Goal: Task Accomplishment & Management: Manage account settings

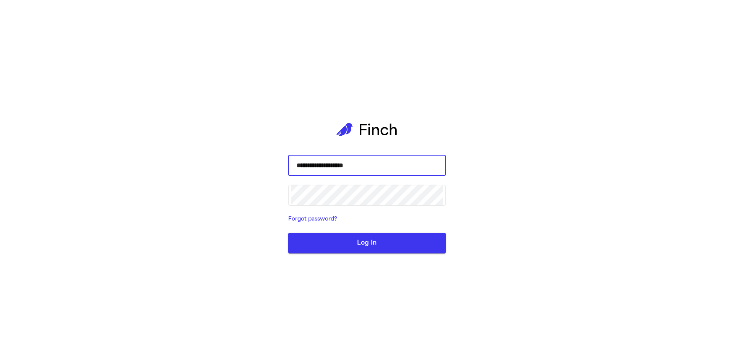
type input "**********"
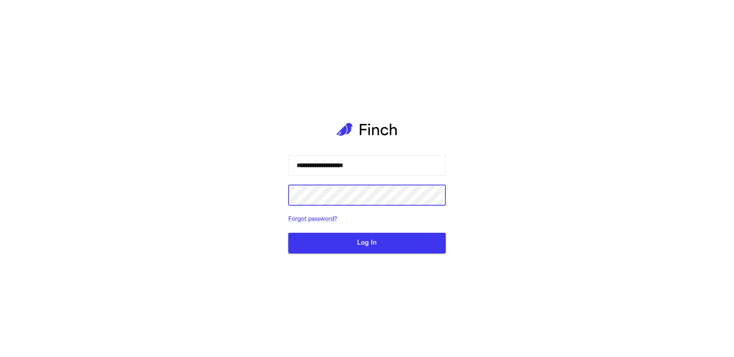
click at [288, 233] on button "Log In" at bounding box center [366, 243] width 157 height 21
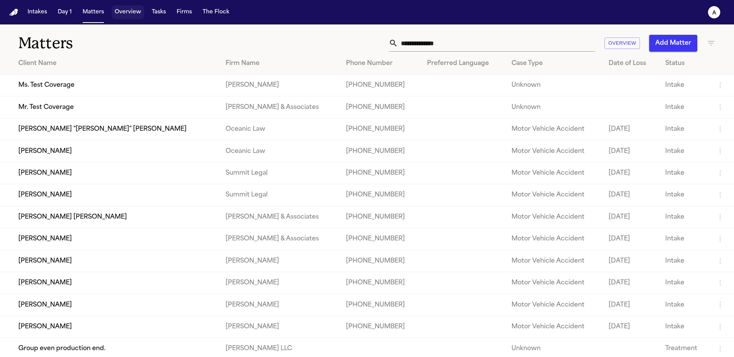
click at [120, 12] on button "Overview" at bounding box center [128, 12] width 32 height 14
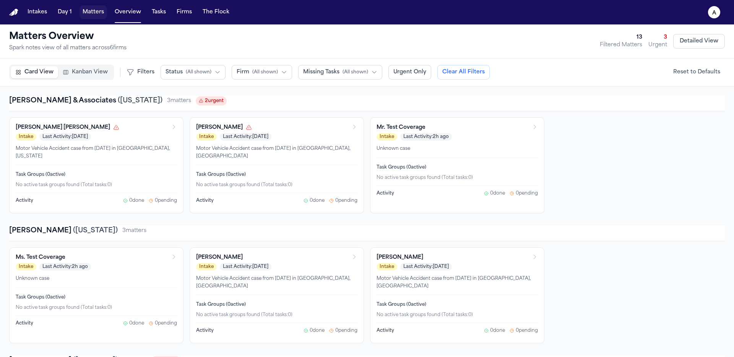
click at [101, 13] on button "Matters" at bounding box center [93, 12] width 28 height 14
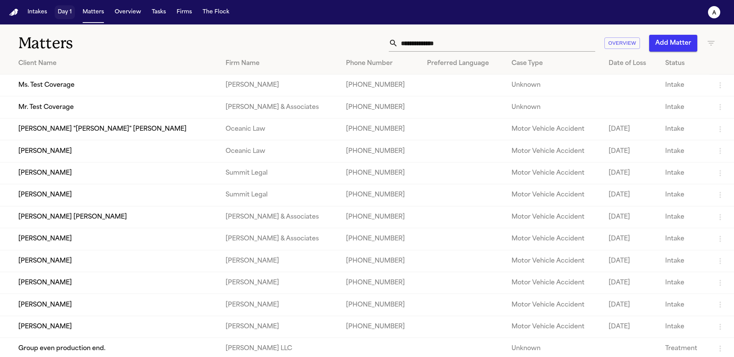
click at [65, 10] on button "Day 1" at bounding box center [65, 12] width 20 height 14
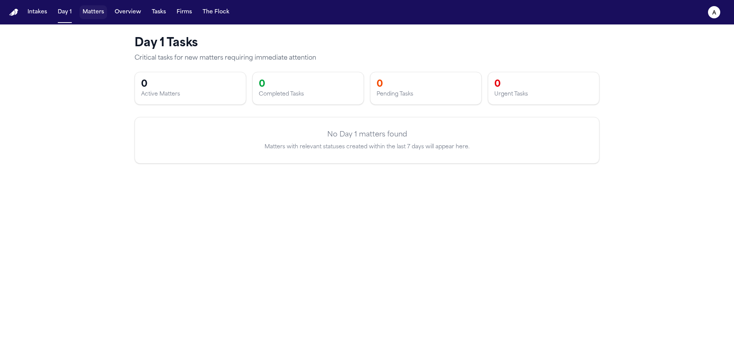
click at [96, 10] on button "Matters" at bounding box center [93, 12] width 28 height 14
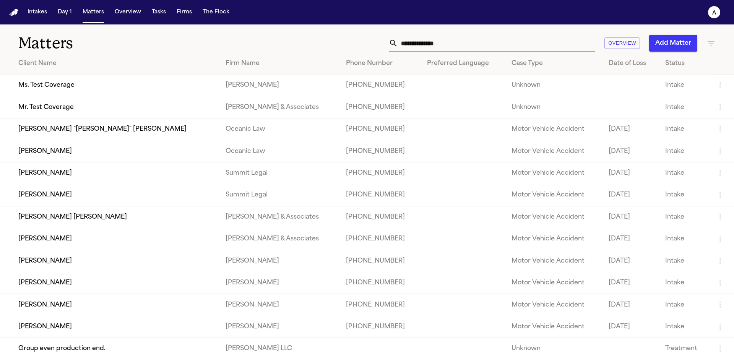
click at [49, 132] on td "Katherine "Katie" Ruiz" at bounding box center [109, 129] width 219 height 22
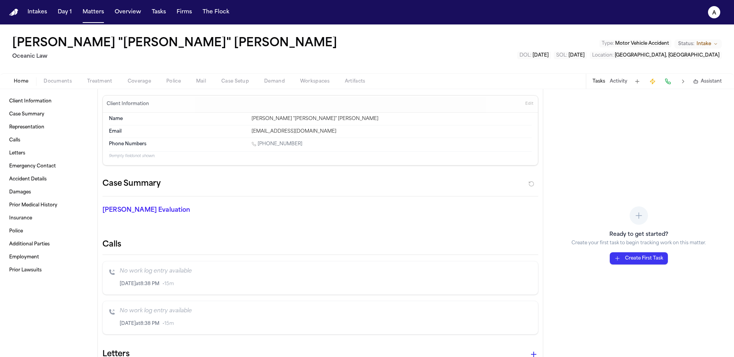
click at [147, 78] on span "Coverage" at bounding box center [139, 81] width 23 height 6
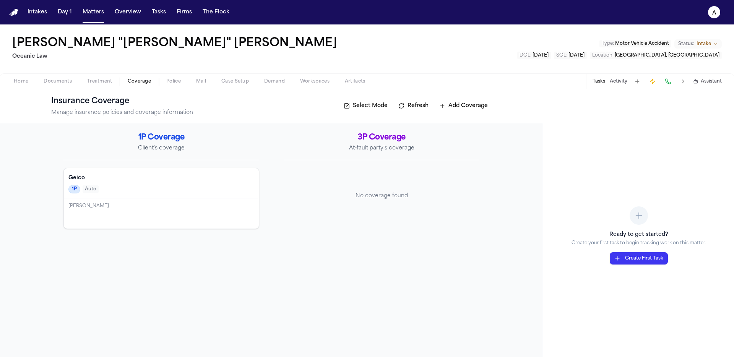
click at [101, 78] on span "Treatment" at bounding box center [99, 81] width 25 height 6
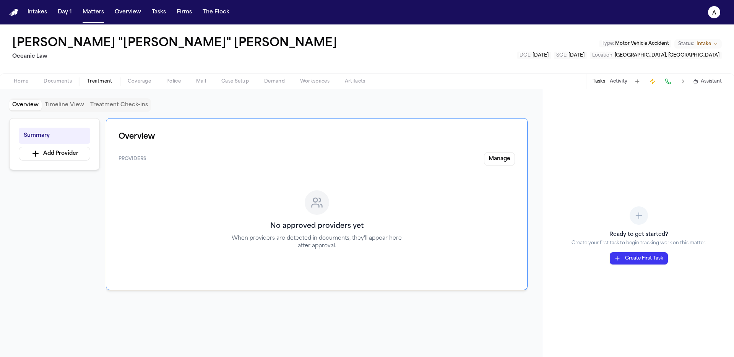
click at [101, 78] on span "Treatment" at bounding box center [99, 81] width 25 height 6
click at [53, 83] on span "Documents" at bounding box center [58, 81] width 28 height 6
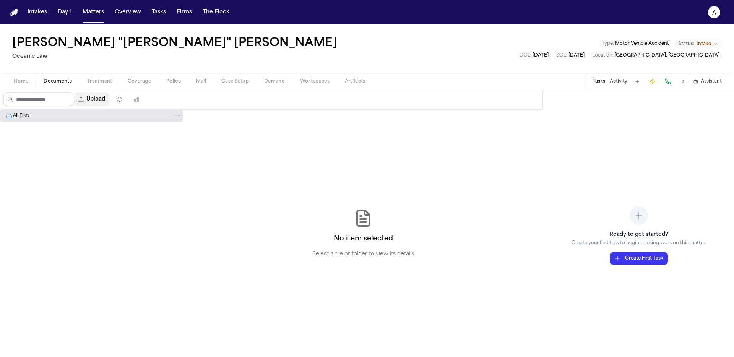
click at [100, 103] on button "Upload" at bounding box center [92, 99] width 36 height 14
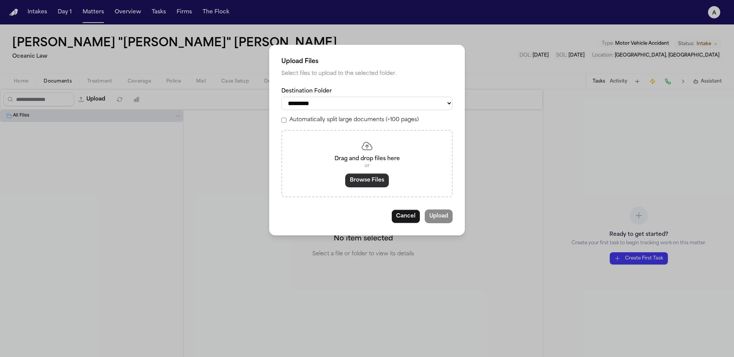
click at [371, 183] on button "Browse Files" at bounding box center [367, 180] width 44 height 14
click at [408, 219] on button "Cancel" at bounding box center [405, 216] width 29 height 14
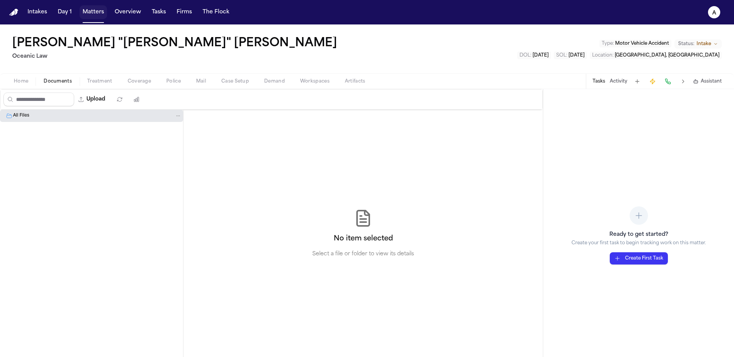
click at [90, 13] on button "Matters" at bounding box center [93, 12] width 28 height 14
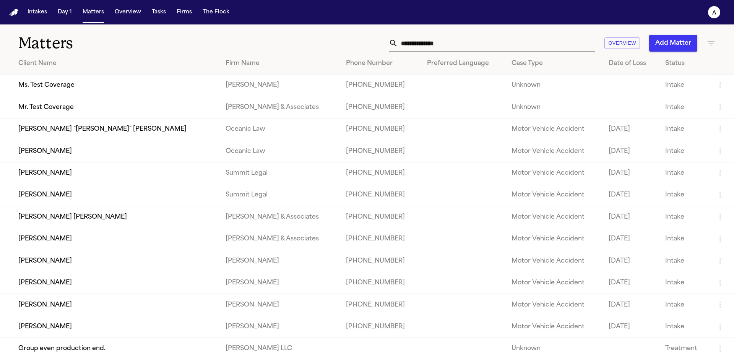
click at [656, 45] on button "Add Matter" at bounding box center [673, 43] width 48 height 17
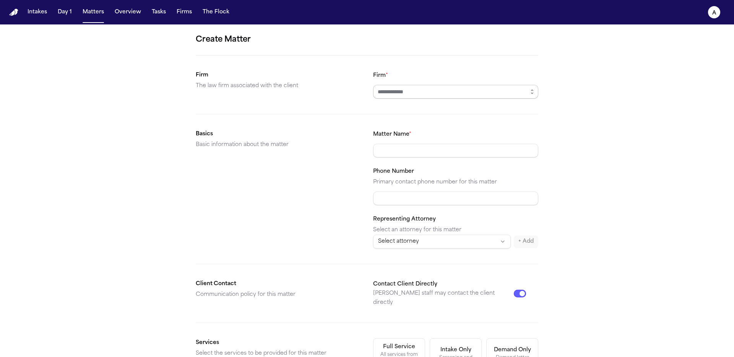
click at [434, 91] on input "Firm *" at bounding box center [455, 92] width 165 height 14
click at [535, 92] on button "button" at bounding box center [532, 92] width 12 height 14
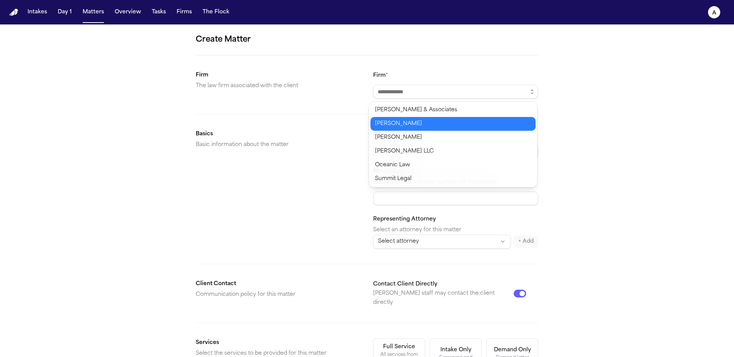
type input "*****"
drag, startPoint x: 474, startPoint y: 121, endPoint x: 469, endPoint y: 126, distance: 7.3
click at [474, 122] on body "Intakes Day 1 Matters Overview Tasks Firms The Flock a Create Matter Firm The l…" at bounding box center [367, 178] width 734 height 357
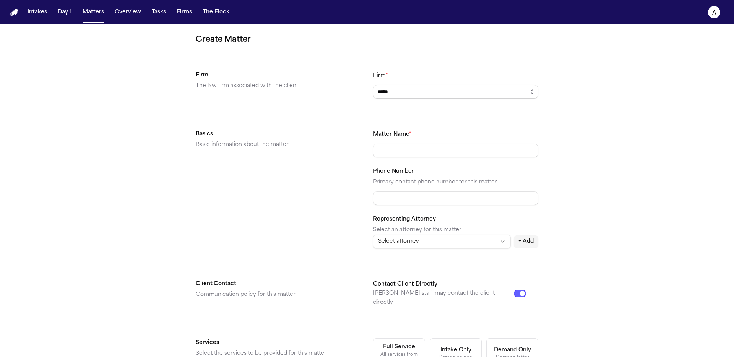
click at [433, 144] on input "Matter Name *" at bounding box center [455, 151] width 165 height 14
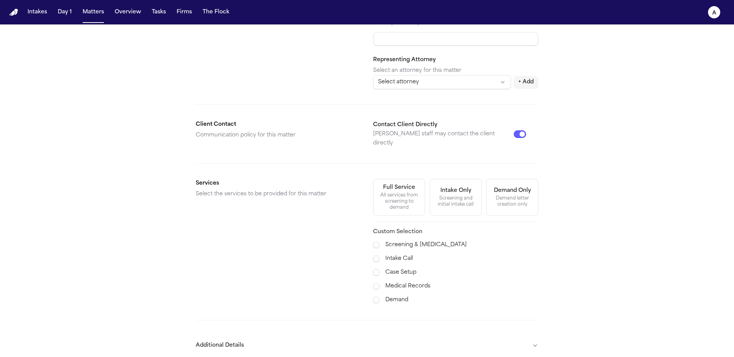
scroll to position [143, 0]
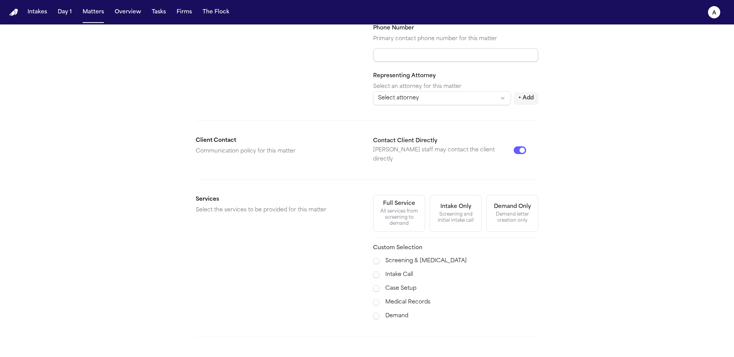
type input "**********"
click at [436, 58] on input "Phone Number" at bounding box center [455, 55] width 165 height 14
click at [436, 94] on html "**********" at bounding box center [367, 178] width 734 height 357
click at [608, 63] on html "**********" at bounding box center [367, 178] width 734 height 357
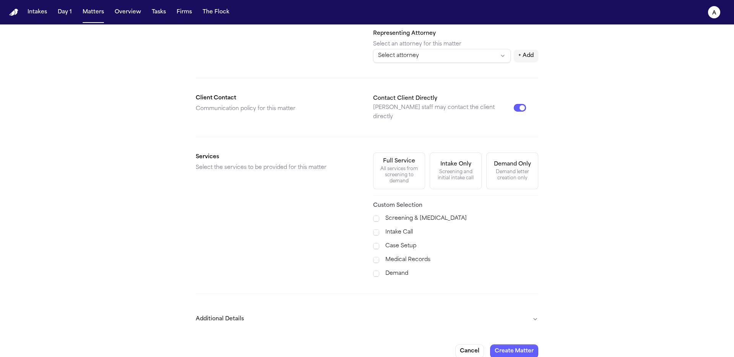
scroll to position [188, 0]
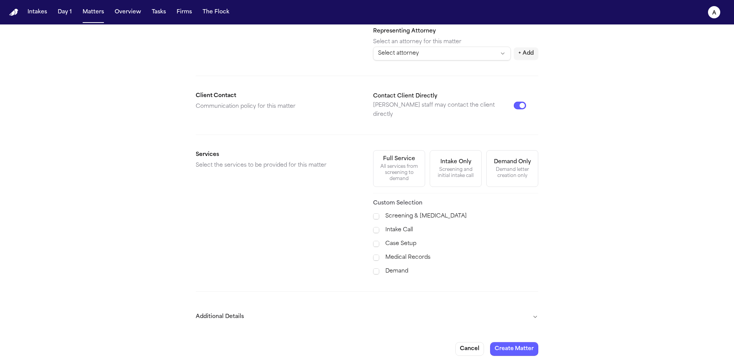
click at [389, 164] on div "All services from screening to demand" at bounding box center [399, 173] width 42 height 18
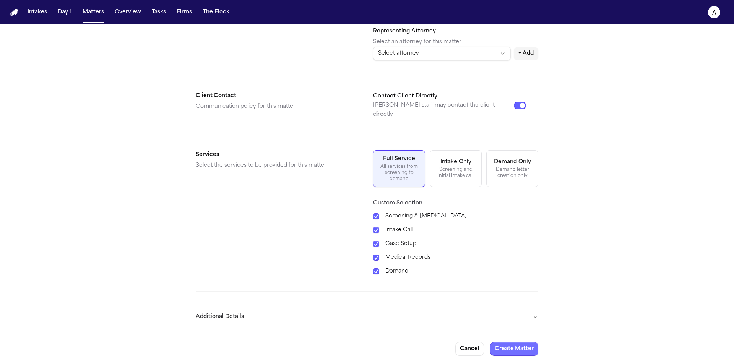
click at [514, 346] on button "Create Matter" at bounding box center [514, 349] width 48 height 14
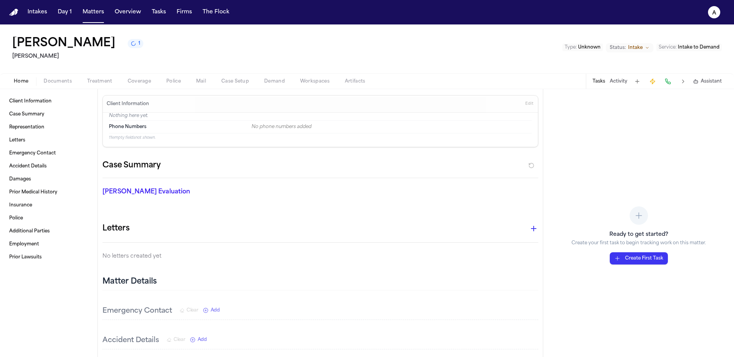
click at [72, 80] on button "Documents" at bounding box center [58, 81] width 44 height 9
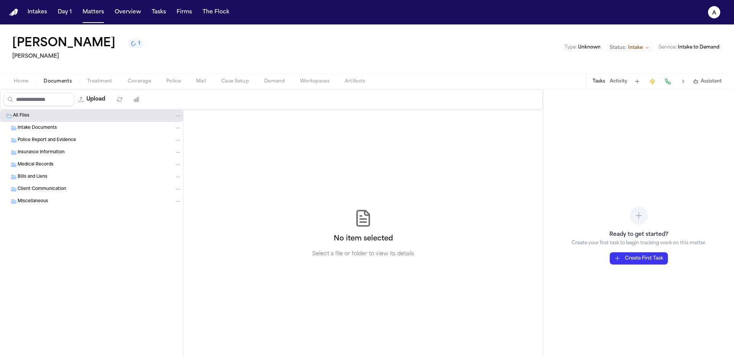
click at [72, 150] on div "Insurance Information" at bounding box center [100, 152] width 164 height 7
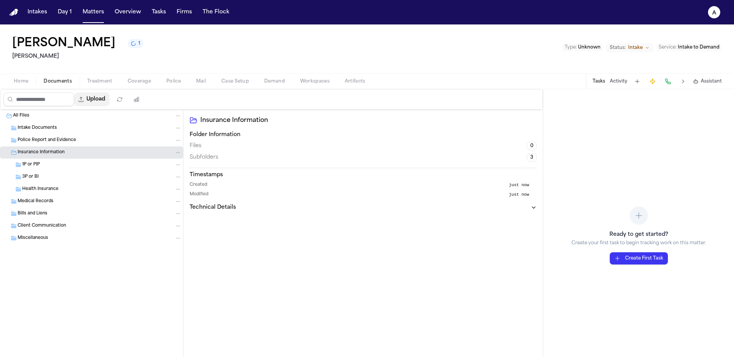
click at [102, 96] on button "Upload" at bounding box center [92, 99] width 36 height 14
select select "**********"
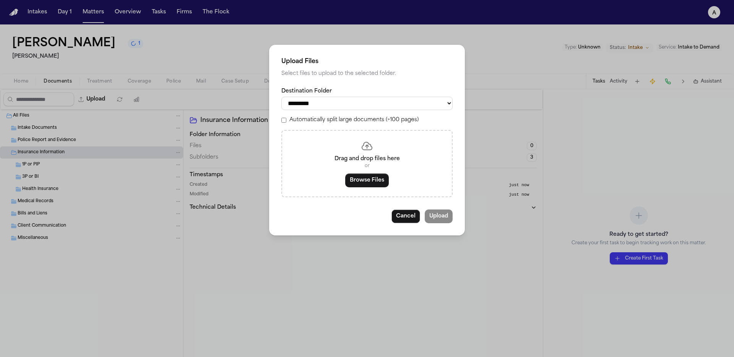
click at [78, 156] on div "**********" at bounding box center [367, 178] width 734 height 357
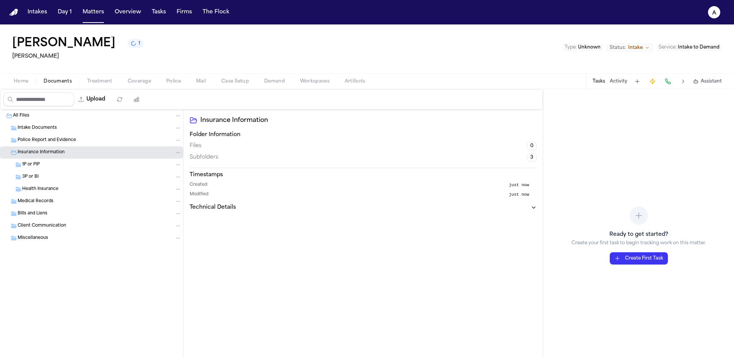
click at [75, 160] on div "1P or PIP" at bounding box center [91, 165] width 183 height 12
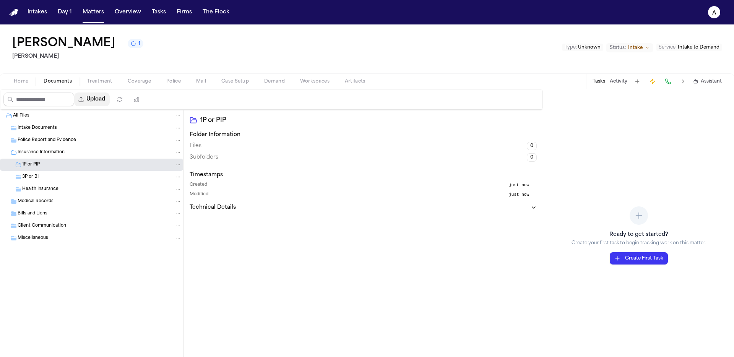
click at [103, 101] on button "Upload" at bounding box center [92, 99] width 36 height 14
select select "**********"
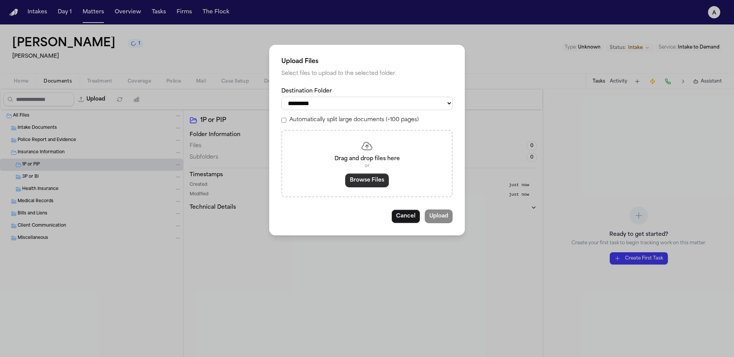
click at [358, 180] on button "Browse Files" at bounding box center [367, 180] width 44 height 14
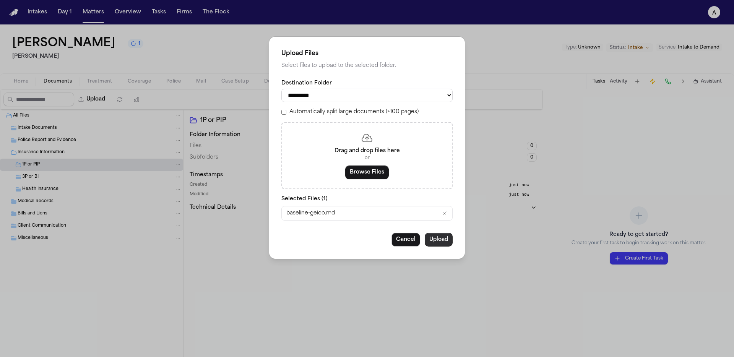
click at [434, 245] on button "Upload" at bounding box center [438, 240] width 28 height 14
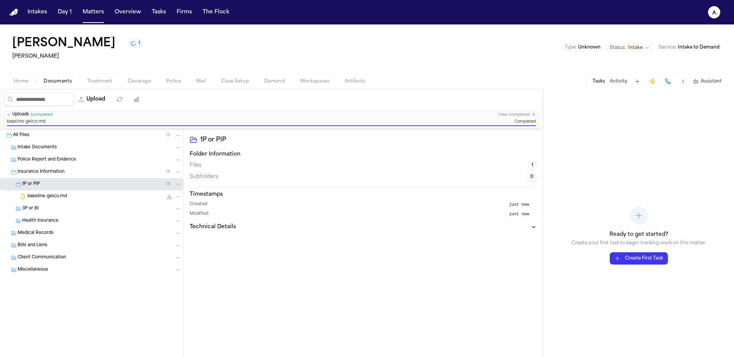
click at [71, 196] on div "baseline-geico.md 0.6 KB • MD" at bounding box center [105, 197] width 154 height 8
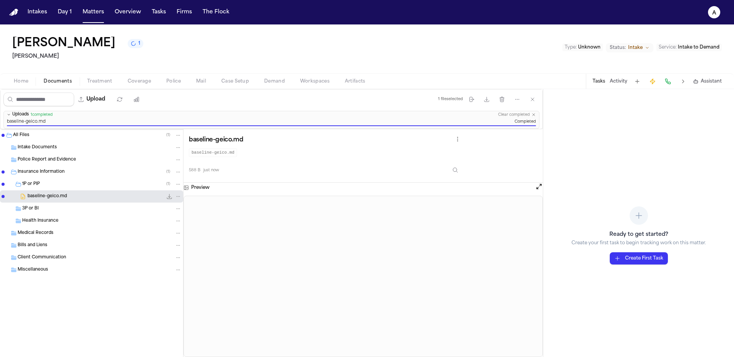
click at [123, 86] on div "Home Documents Treatment Coverage Police Mail Case Setup Demand Workspaces Arti…" at bounding box center [367, 80] width 734 height 15
click at [123, 85] on button "Coverage" at bounding box center [139, 81] width 39 height 9
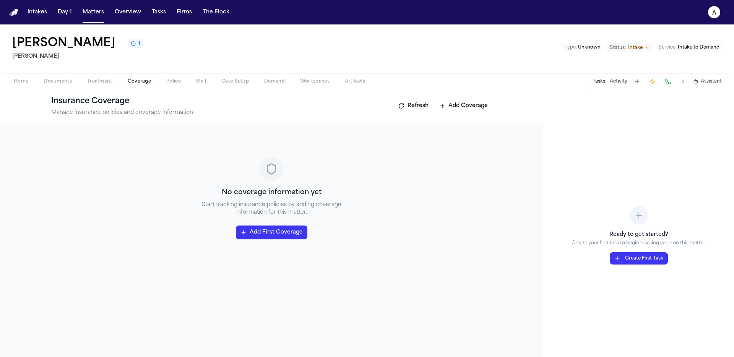
click at [420, 108] on button "Refresh" at bounding box center [413, 106] width 38 height 12
click at [138, 47] on span "1" at bounding box center [139, 43] width 2 height 6
click at [421, 107] on button "Refresh" at bounding box center [413, 106] width 38 height 12
click at [99, 81] on span "Treatment" at bounding box center [99, 81] width 25 height 6
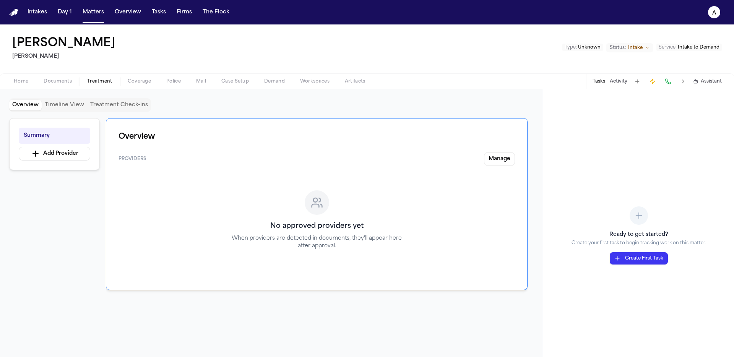
click at [70, 82] on span "Documents" at bounding box center [58, 81] width 28 height 6
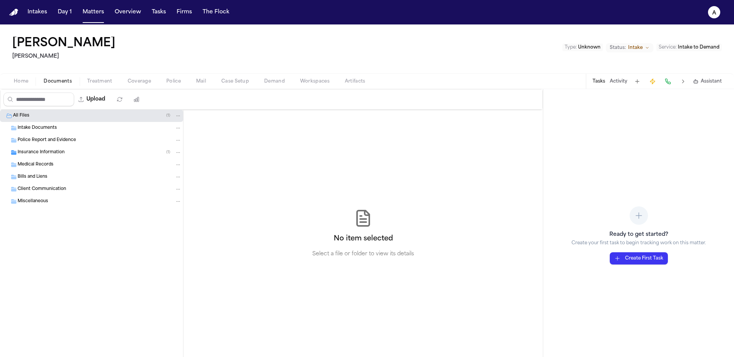
click at [81, 152] on div "Insurance Information ( 1 )" at bounding box center [100, 152] width 164 height 7
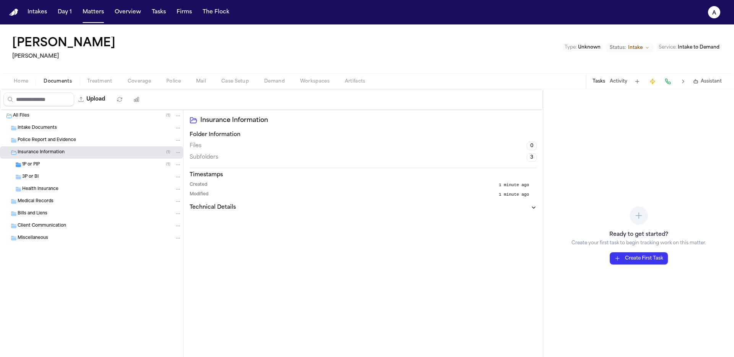
click at [130, 170] on div "1P or PIP ( 1 )" at bounding box center [91, 165] width 183 height 12
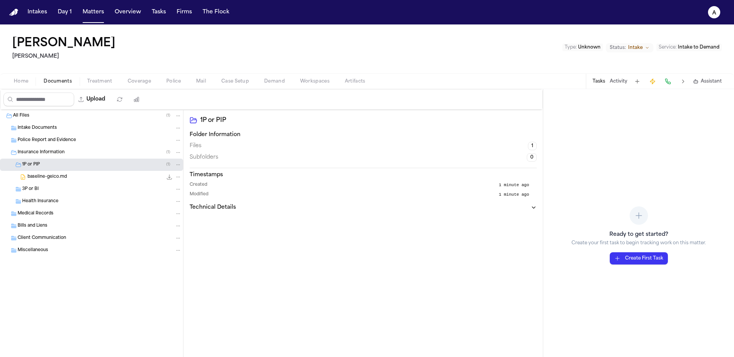
click at [129, 175] on div "baseline-geico.md 0.6 KB • MD" at bounding box center [105, 177] width 154 height 8
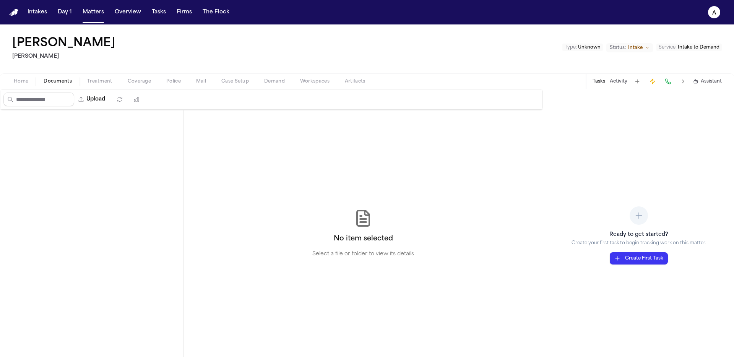
click at [139, 86] on div "Home Documents Treatment Coverage Police Mail Case Setup Demand Workspaces Arti…" at bounding box center [367, 80] width 734 height 15
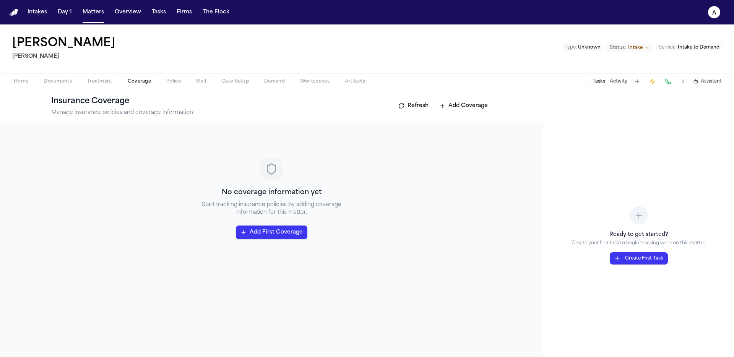
click at [142, 84] on span "Coverage" at bounding box center [139, 81] width 23 height 6
click at [464, 109] on button "Add Coverage" at bounding box center [463, 106] width 56 height 12
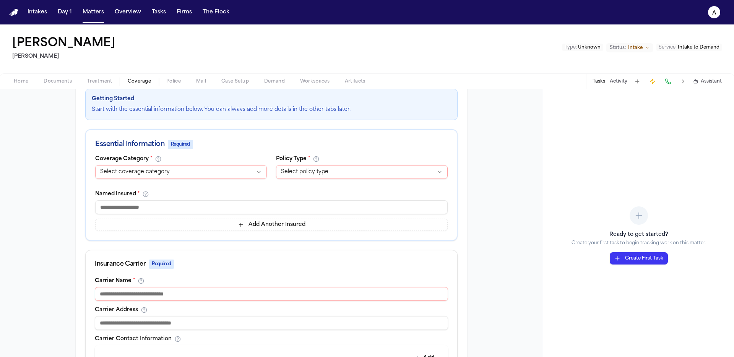
scroll to position [55, 0]
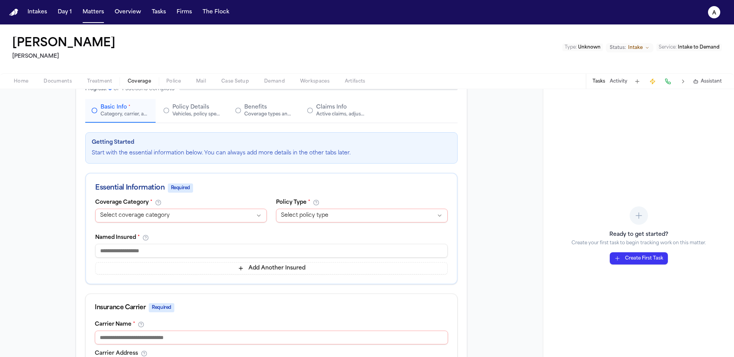
click at [136, 82] on span "Coverage" at bounding box center [139, 81] width 23 height 6
click at [105, 79] on span "Treatment" at bounding box center [99, 81] width 25 height 6
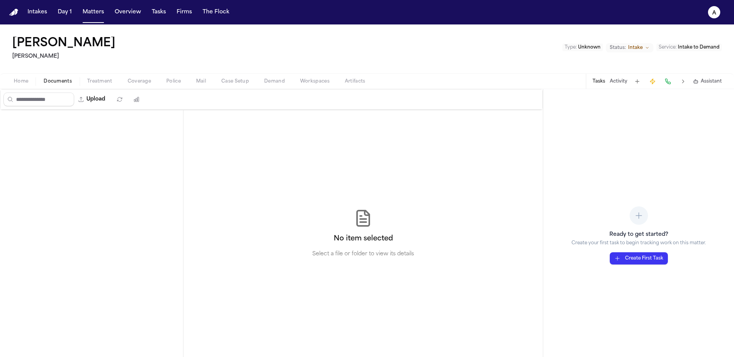
click at [63, 83] on span "Documents" at bounding box center [58, 81] width 28 height 6
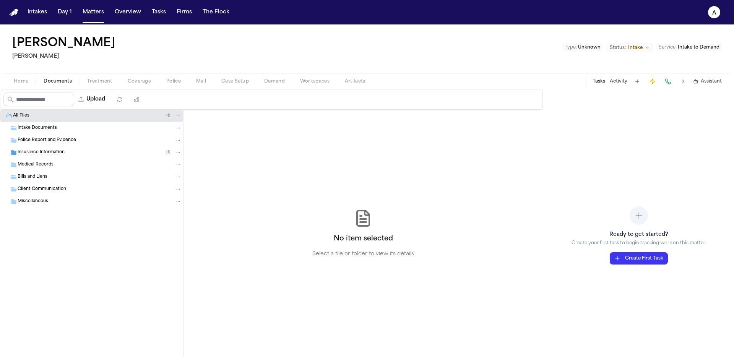
click at [109, 147] on div "Insurance Information ( 1 )" at bounding box center [91, 152] width 183 height 12
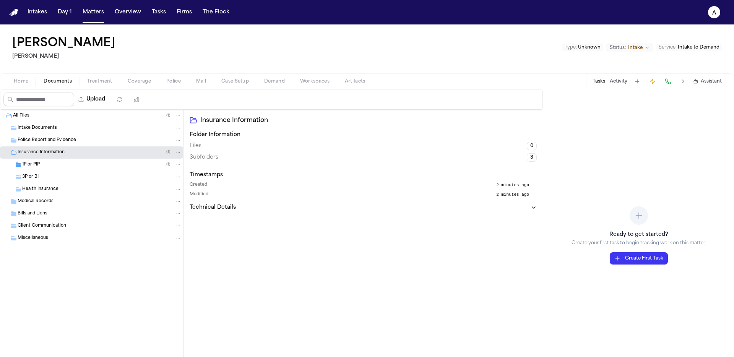
click at [115, 160] on div "1P or PIP ( 1 )" at bounding box center [91, 165] width 183 height 12
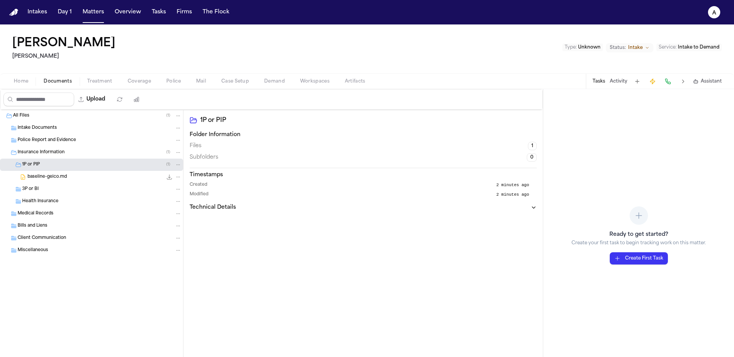
click at [0, 0] on span "0.6 KB • MD" at bounding box center [0, 0] width 0 height 0
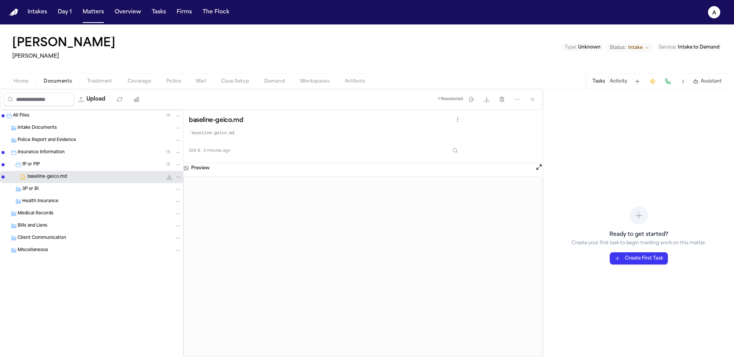
click at [177, 177] on icon "File: baseline-geico.md" at bounding box center [177, 176] width 5 height 5
click at [139, 86] on div "Sarah Johnson Hecht Type : Unknown Status: Intake Service : Intake to Demand Ho…" at bounding box center [367, 190] width 734 height 332
click at [155, 200] on div "Health Insurance" at bounding box center [101, 201] width 159 height 7
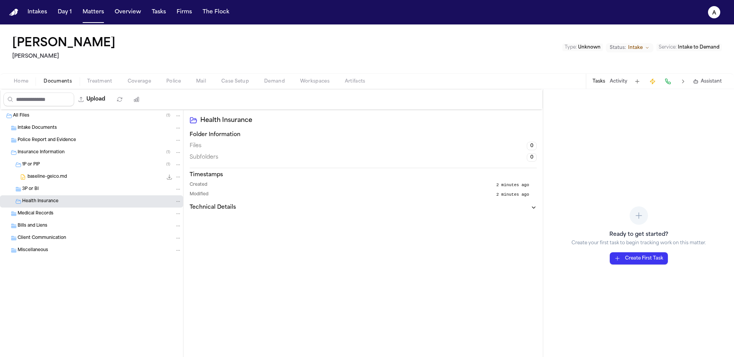
click at [150, 151] on div "Insurance Information ( 1 )" at bounding box center [100, 152] width 164 height 7
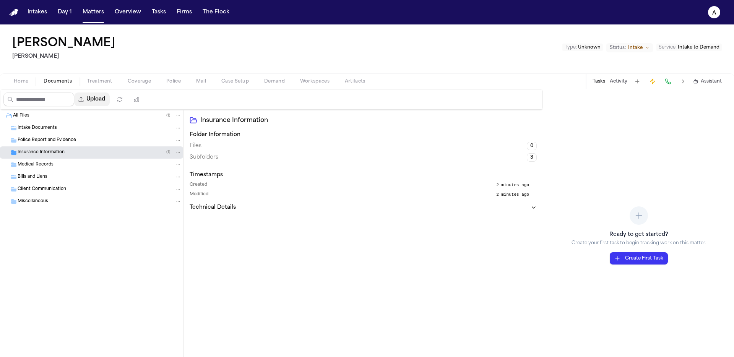
click at [94, 93] on button "Upload" at bounding box center [92, 99] width 36 height 14
select select "**********"
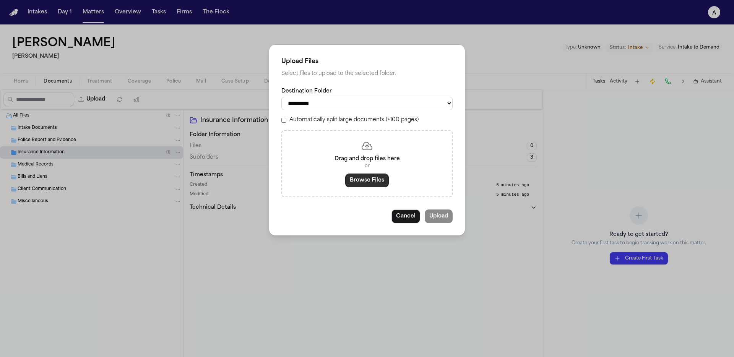
click at [370, 179] on button "Browse Files" at bounding box center [367, 180] width 44 height 14
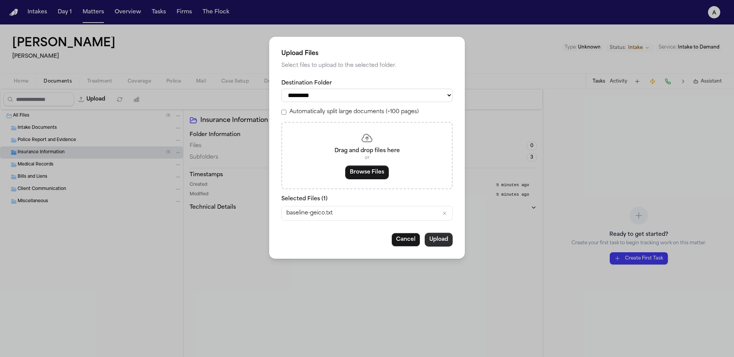
click at [450, 243] on button "Upload" at bounding box center [438, 240] width 28 height 14
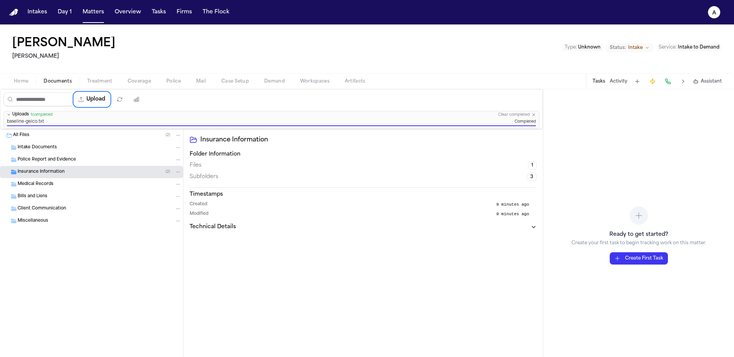
click at [40, 168] on div "Insurance Information ( 2 )" at bounding box center [91, 172] width 183 height 12
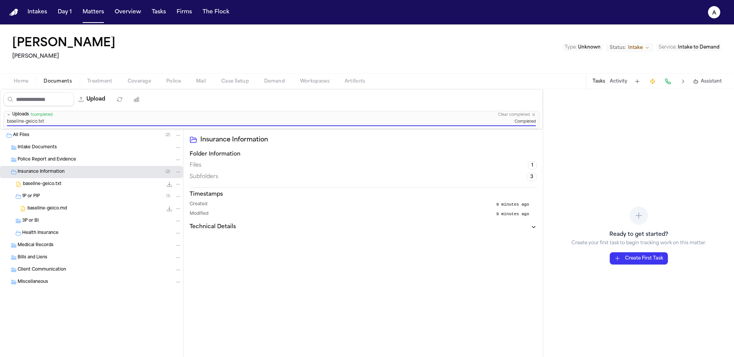
click at [72, 189] on div "baseline-geico.txt 0.6 KB • TXT" at bounding box center [91, 184] width 183 height 12
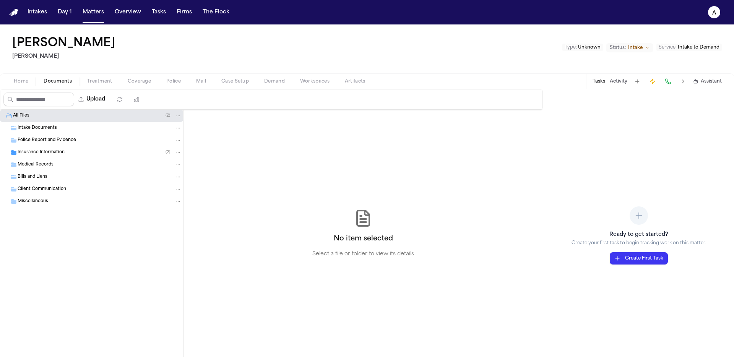
click at [159, 155] on div "Insurance Information ( 2 )" at bounding box center [100, 152] width 164 height 7
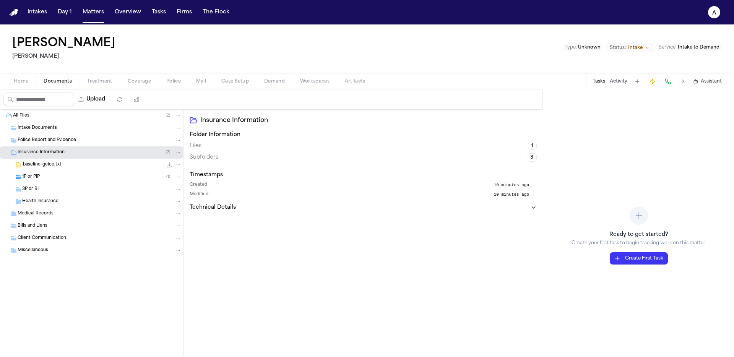
click at [127, 167] on div "baseline-geico.txt 0.6 KB • TXT" at bounding box center [102, 165] width 159 height 8
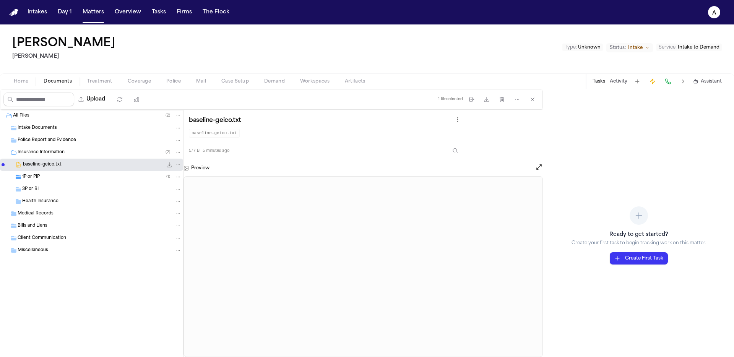
click at [38, 180] on div "1P or PIP ( 1 )" at bounding box center [101, 176] width 159 height 7
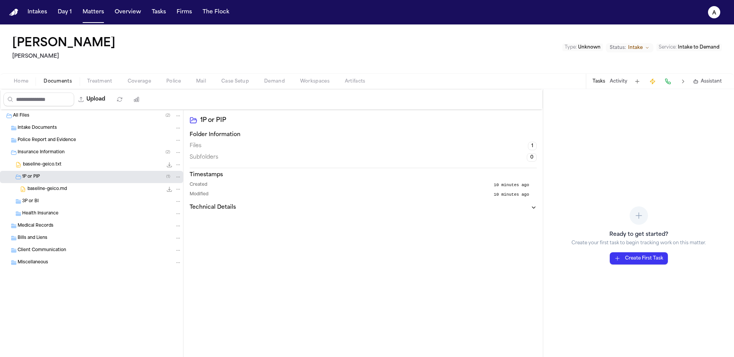
click at [108, 190] on div "baseline-geico.md 0.6 KB • MD" at bounding box center [105, 189] width 154 height 8
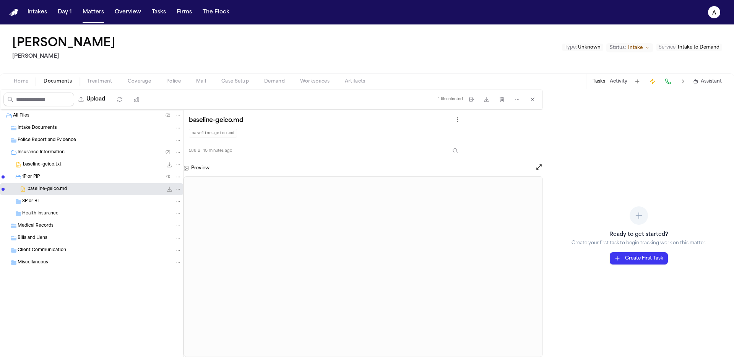
click at [110, 166] on div "baseline-geico.txt 0.6 KB • TXT" at bounding box center [102, 165] width 159 height 8
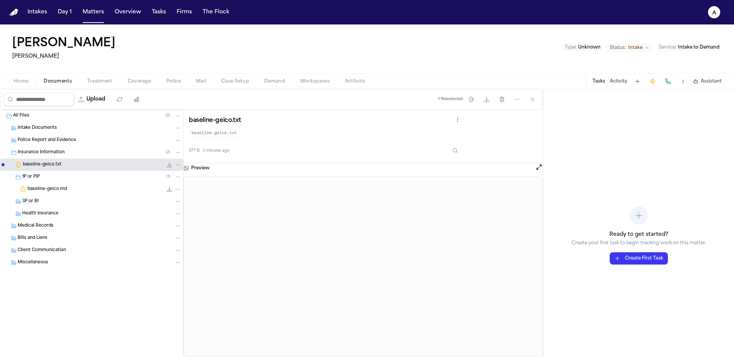
click at [91, 193] on div "baseline-geico.md 0.6 KB • MD" at bounding box center [91, 189] width 183 height 12
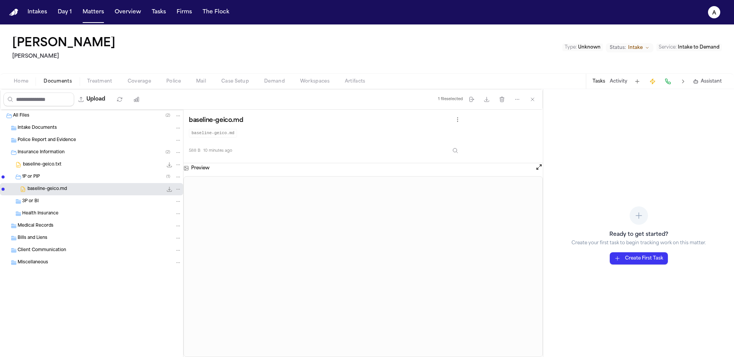
click at [97, 173] on div "1P or PIP ( 1 )" at bounding box center [91, 177] width 183 height 12
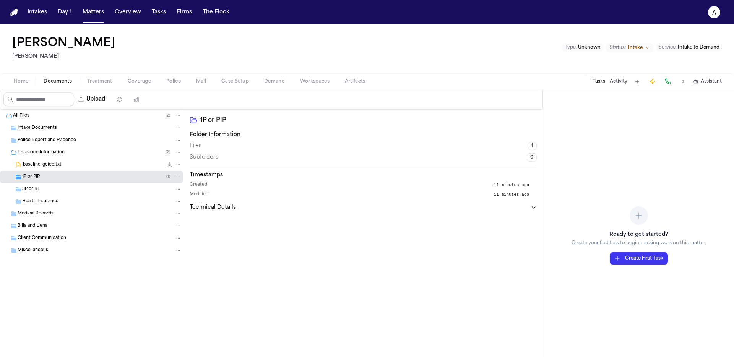
click at [100, 168] on div "baseline-geico.txt 0.6 KB • TXT" at bounding box center [102, 165] width 159 height 8
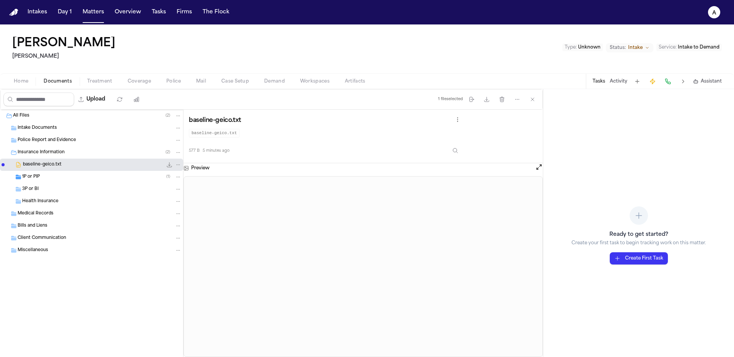
click at [96, 177] on div "1P or PIP ( 1 )" at bounding box center [101, 176] width 159 height 7
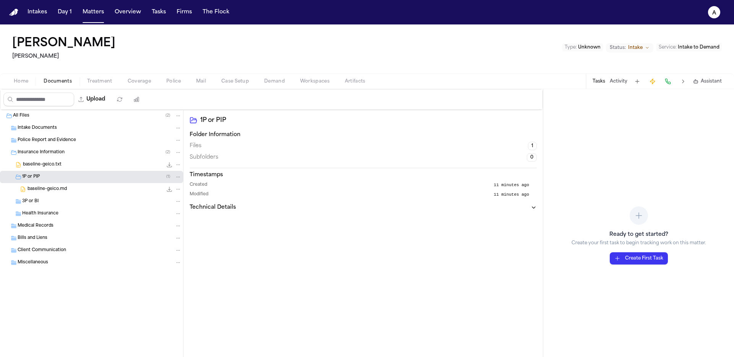
click at [84, 193] on div "baseline-geico.md 0.6 KB • MD" at bounding box center [91, 189] width 183 height 12
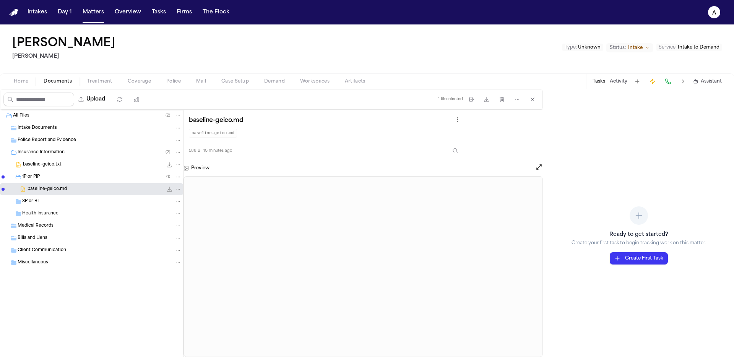
click at [178, 167] on icon "File: baseline-geico.txt" at bounding box center [177, 164] width 5 height 5
click at [177, 209] on span "Delete" at bounding box center [176, 206] width 23 height 9
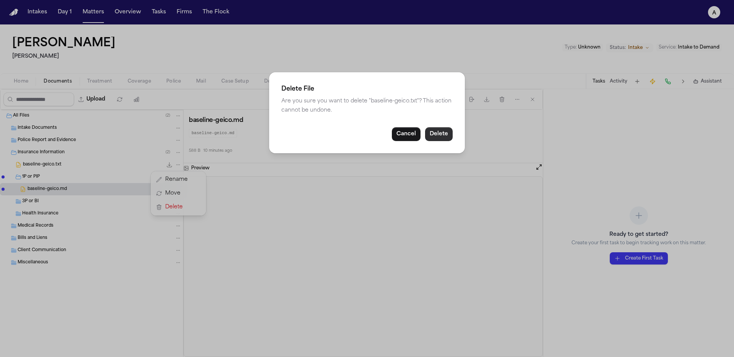
click at [443, 138] on button "Delete" at bounding box center [439, 134] width 28 height 14
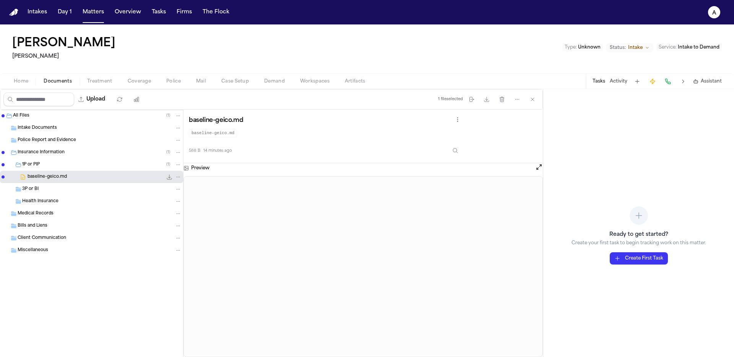
click at [179, 178] on icon "File: baseline-geico.md" at bounding box center [177, 176] width 5 height 5
click at [184, 216] on span "Delete" at bounding box center [176, 219] width 23 height 9
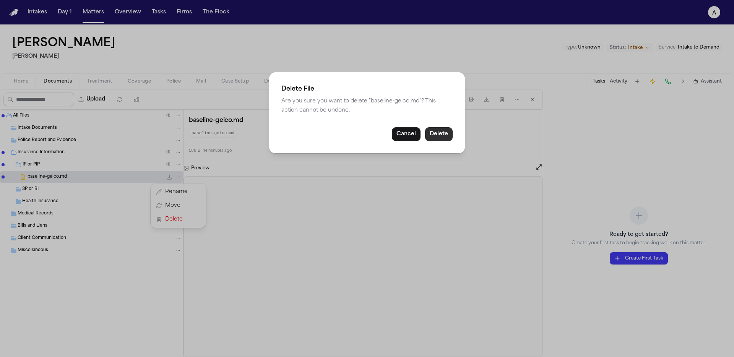
click at [445, 131] on button "Delete" at bounding box center [439, 134] width 28 height 14
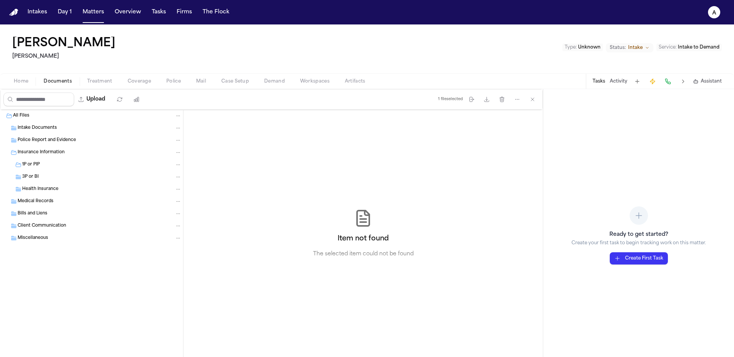
click at [179, 166] on icon "Folder: 1P or PIP" at bounding box center [177, 164] width 5 height 5
click at [182, 166] on div "1P or PIP" at bounding box center [91, 165] width 183 height 12
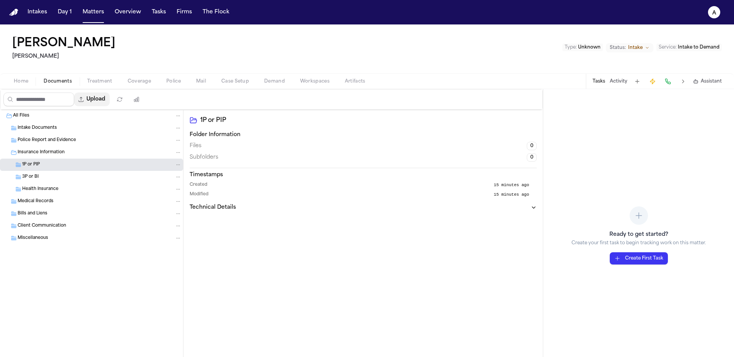
click at [110, 99] on button "Upload" at bounding box center [92, 99] width 36 height 14
select select "**********"
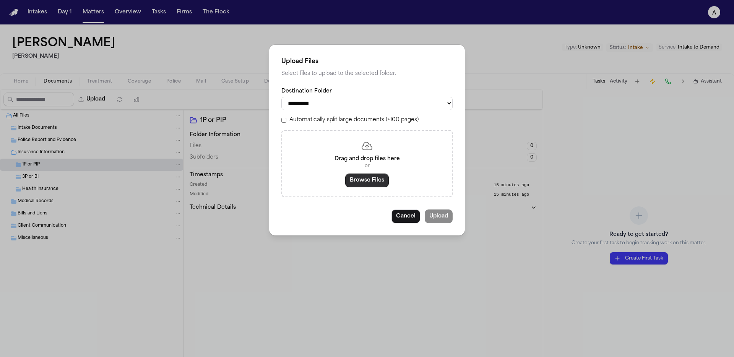
click at [378, 185] on button "Browse Files" at bounding box center [367, 180] width 44 height 14
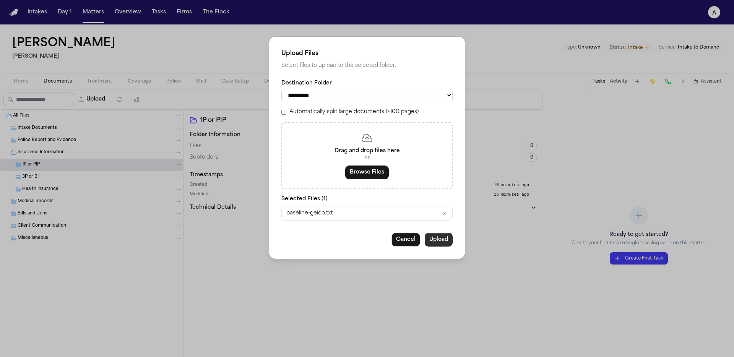
click at [447, 238] on button "Upload" at bounding box center [438, 240] width 28 height 14
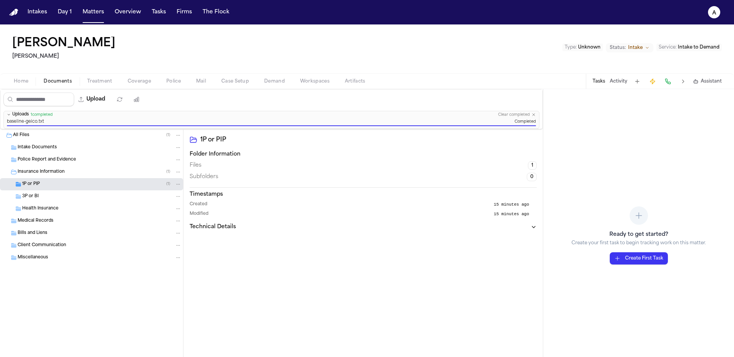
click at [97, 188] on div "1P or PIP ( 1 )" at bounding box center [91, 184] width 183 height 12
click at [96, 192] on div "baseline-geico.txt 0.6 KB • TXT" at bounding box center [91, 196] width 183 height 12
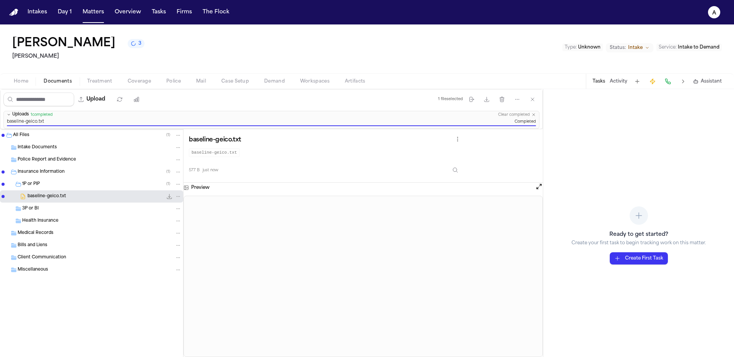
click at [130, 46] on icon "3 active tasks" at bounding box center [133, 43] width 7 height 7
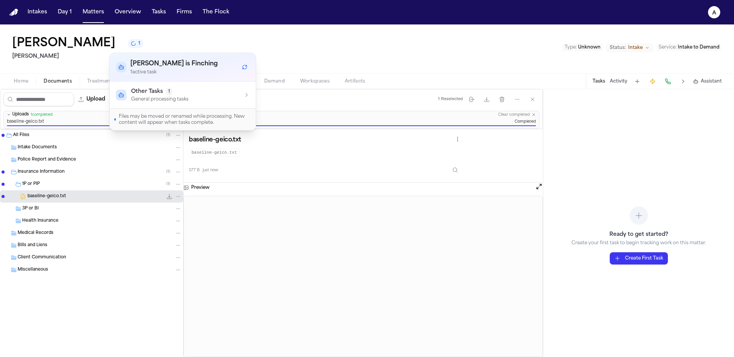
click at [211, 100] on div "Other Tasks 1 General processing tasks" at bounding box center [183, 95] width 134 height 15
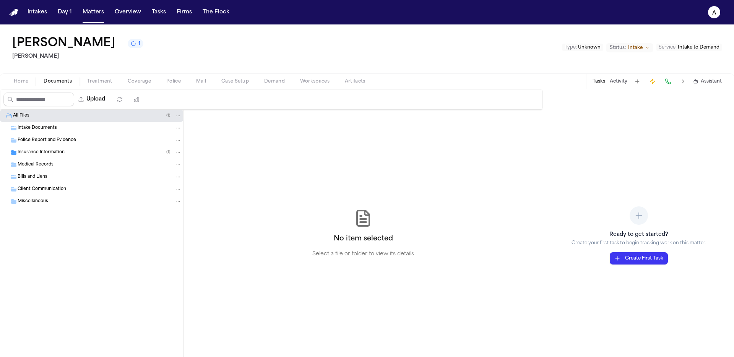
click at [69, 150] on div "Insurance Information ( 1 )" at bounding box center [100, 152] width 164 height 7
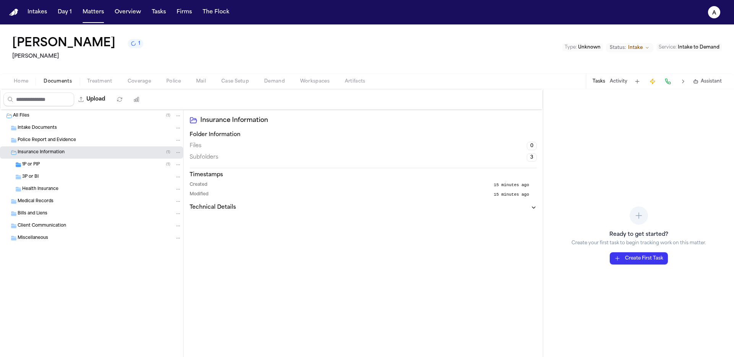
click at [81, 167] on div "1P or PIP ( 1 )" at bounding box center [101, 164] width 159 height 7
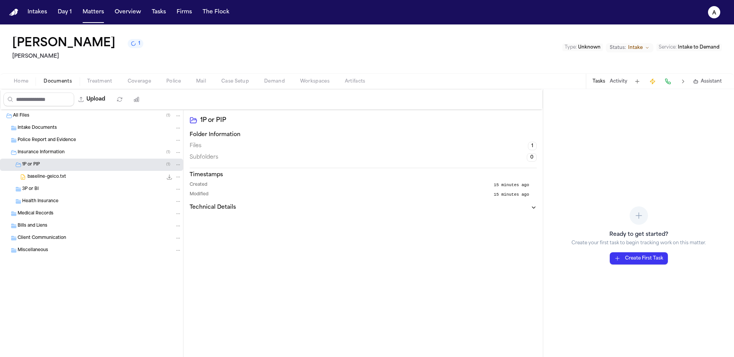
click at [7, 81] on button "Home" at bounding box center [21, 81] width 30 height 9
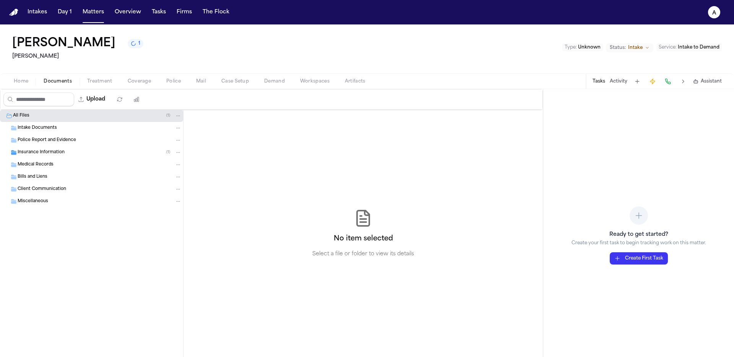
click at [66, 83] on span "Documents" at bounding box center [58, 81] width 28 height 6
click at [83, 152] on div "Insurance Information ( 1 )" at bounding box center [100, 152] width 164 height 7
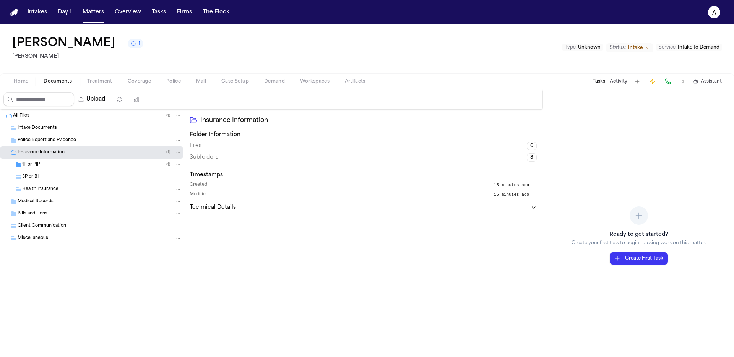
click at [78, 164] on div "1P or PIP ( 1 )" at bounding box center [101, 164] width 159 height 7
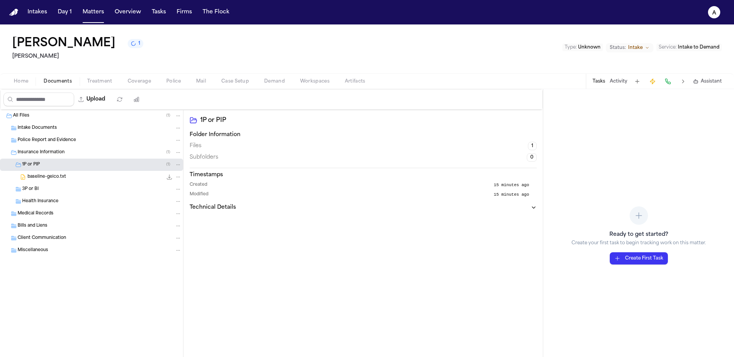
click at [65, 177] on div "baseline-geico.txt 0.6 KB • TXT" at bounding box center [105, 177] width 154 height 8
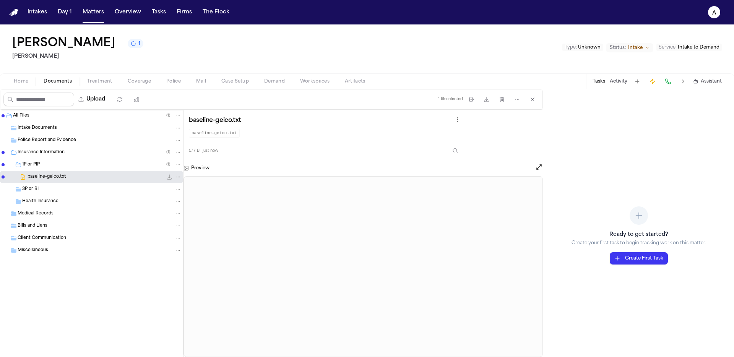
click at [105, 78] on button "Treatment" at bounding box center [99, 81] width 40 height 9
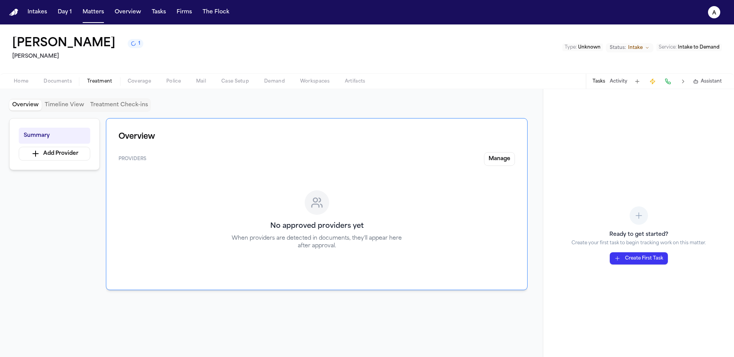
click at [137, 79] on span "Coverage" at bounding box center [139, 81] width 23 height 6
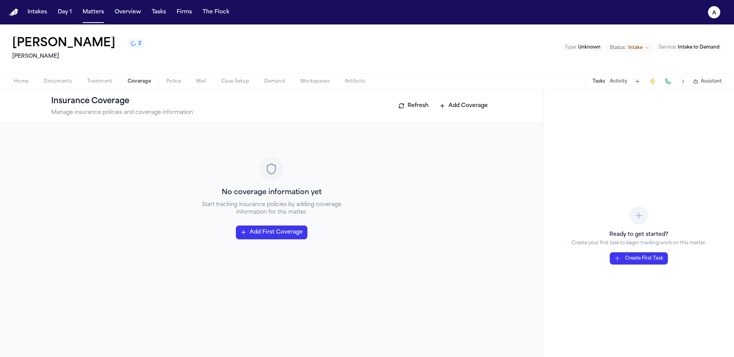
click at [131, 45] on icon "2 active tasks" at bounding box center [133, 43] width 5 height 5
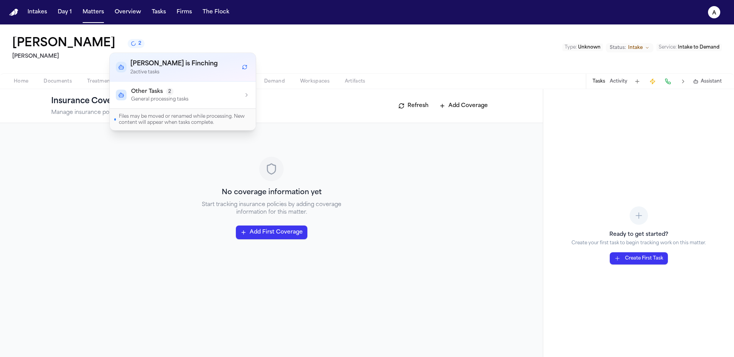
click at [242, 94] on div "Other Tasks 2 General processing tasks" at bounding box center [183, 95] width 134 height 15
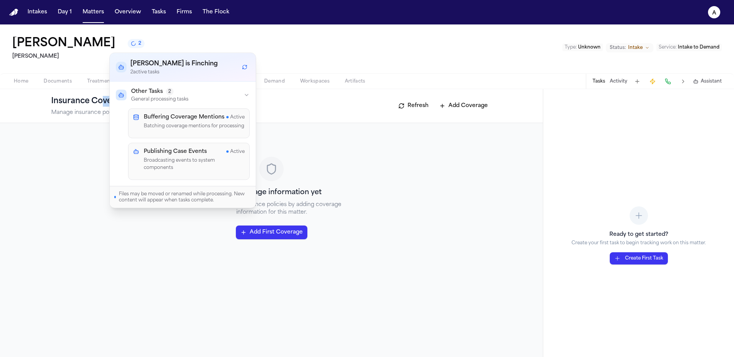
click at [99, 101] on div "Insurance Coverage Manage insurance policies and coverage information" at bounding box center [122, 105] width 142 height 21
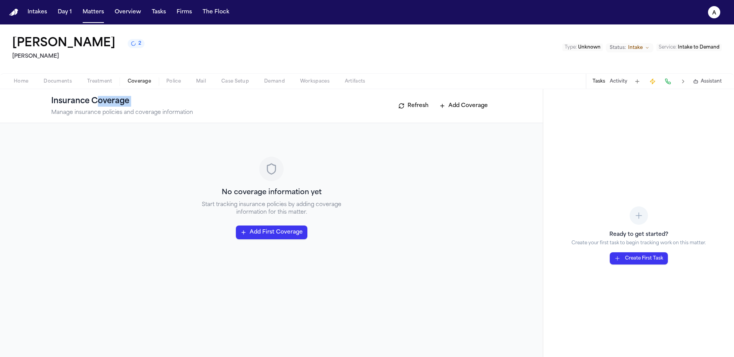
click at [116, 81] on button "Treatment" at bounding box center [99, 81] width 40 height 9
click at [128, 81] on span "Coverage" at bounding box center [139, 81] width 23 height 6
click at [50, 83] on span "Documents" at bounding box center [58, 81] width 28 height 6
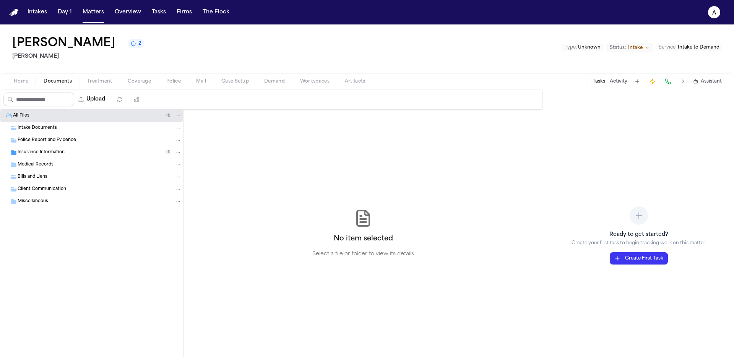
click at [109, 153] on div "Insurance Information ( 1 )" at bounding box center [100, 152] width 164 height 7
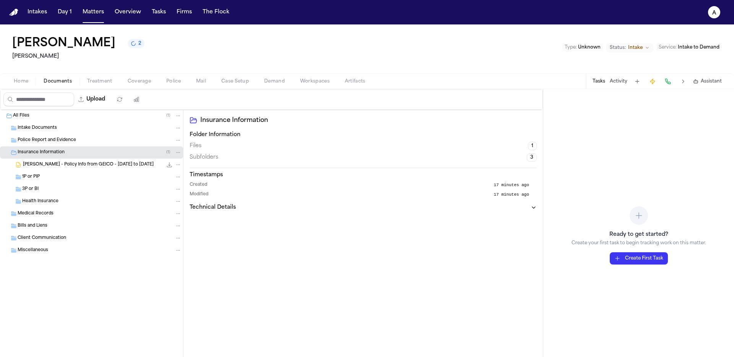
click at [119, 165] on span "[PERSON_NAME] - Policy Info from GEICO - [DATE] to [DATE]" at bounding box center [88, 165] width 131 height 6
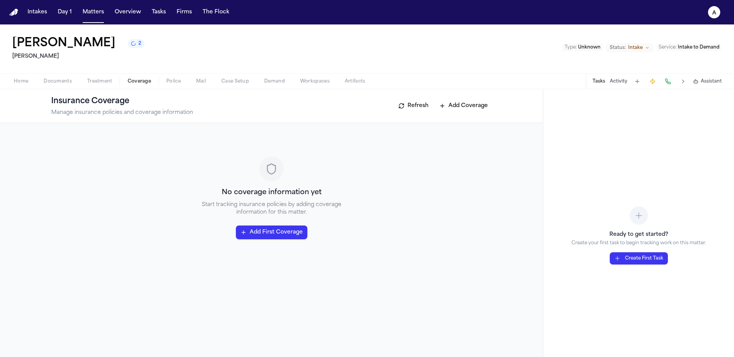
click at [128, 83] on span "Coverage" at bounding box center [139, 81] width 23 height 6
click at [115, 84] on button "Treatment" at bounding box center [99, 81] width 40 height 9
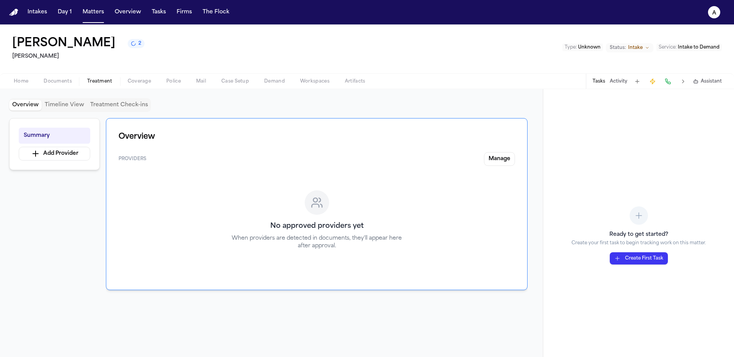
click at [128, 47] on button "2" at bounding box center [136, 43] width 17 height 9
click at [145, 81] on span "Coverage" at bounding box center [139, 81] width 23 height 6
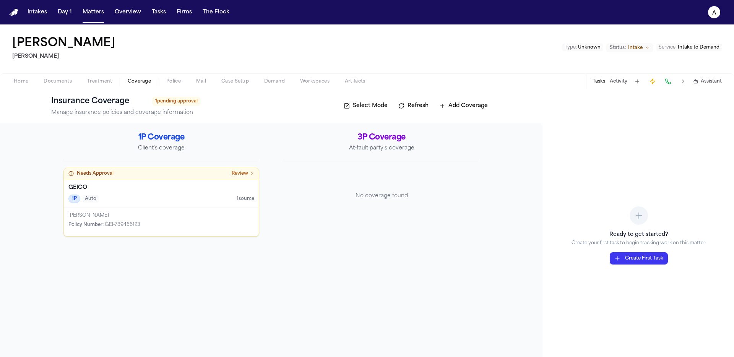
click at [240, 175] on span "Review" at bounding box center [240, 173] width 16 height 6
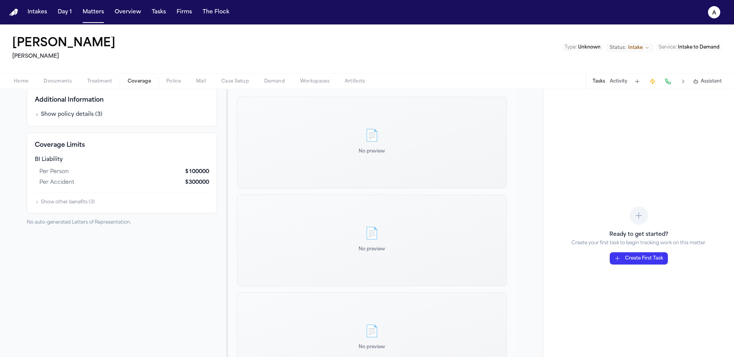
scroll to position [128, 0]
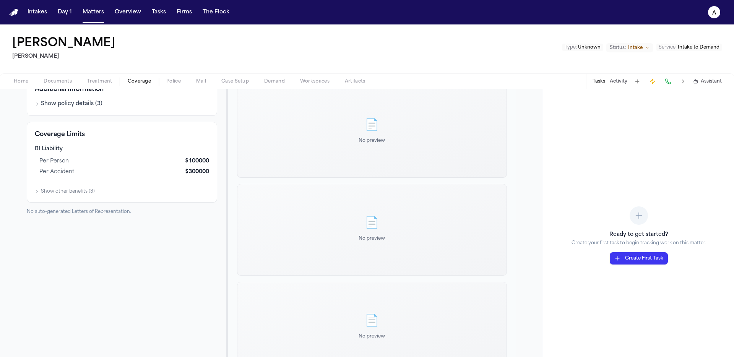
click at [65, 112] on div "Additional Information Show policy details ( 3 )" at bounding box center [122, 96] width 190 height 39
click at [69, 107] on button "Show policy details ( 3 )" at bounding box center [69, 104] width 68 height 8
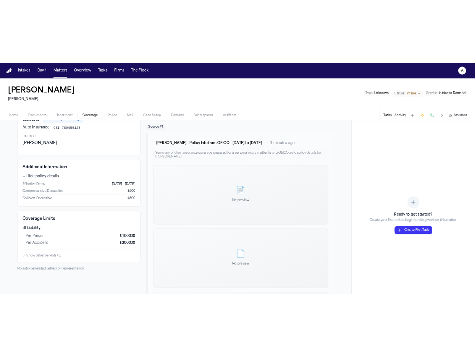
scroll to position [0, 0]
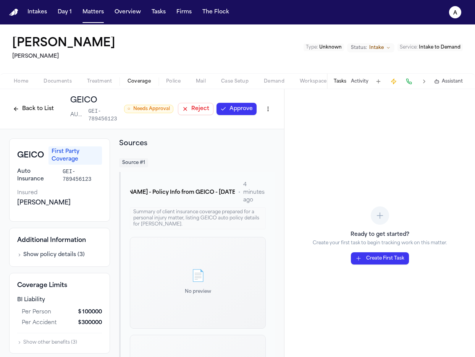
click at [388, 132] on div "Ready to get started? Create your first task to begin tracking work on this mat…" at bounding box center [380, 223] width 191 height 268
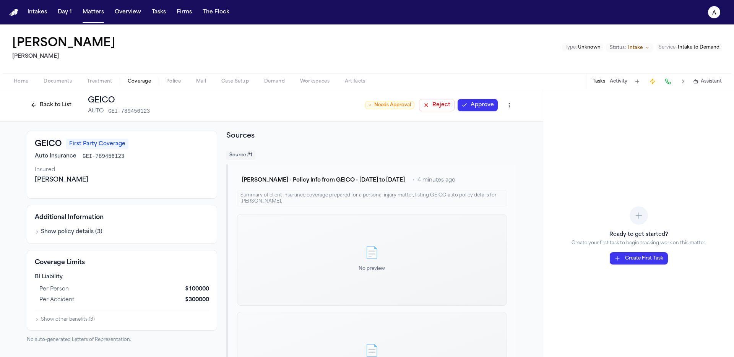
click at [83, 233] on button "Show policy details ( 3 )" at bounding box center [69, 232] width 68 height 8
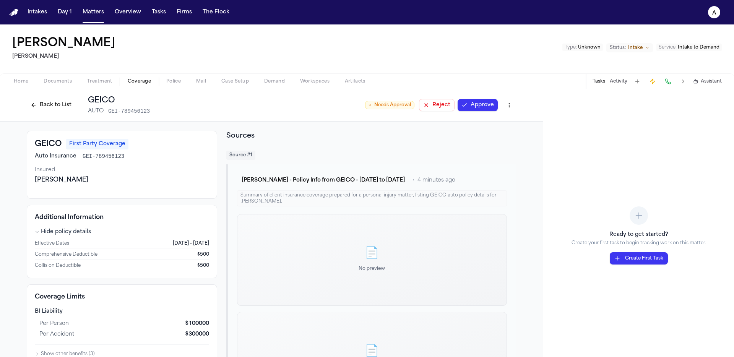
click at [475, 104] on html "Intakes Day 1 Matters Overview Tasks Firms The Flock a Sarah Johnson Hecht Type…" at bounding box center [367, 178] width 734 height 357
drag, startPoint x: 87, startPoint y: 93, endPoint x: 81, endPoint y: 95, distance: 6.8
click at [87, 92] on html "Intakes Day 1 Matters Overview Tasks Firms The Flock a Sarah Johnson Hecht Type…" at bounding box center [367, 178] width 734 height 357
click at [45, 100] on button "Back to List" at bounding box center [51, 105] width 49 height 12
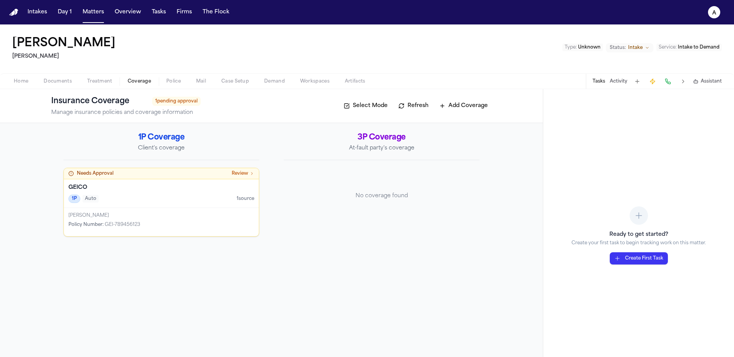
click at [159, 224] on div "Policy Number : GEI-789456123" at bounding box center [161, 225] width 186 height 6
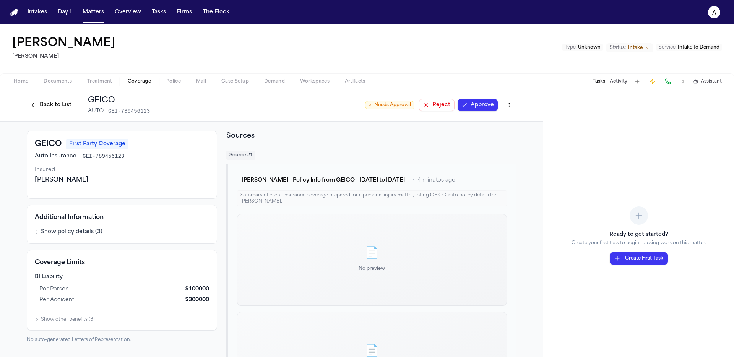
scroll to position [163, 0]
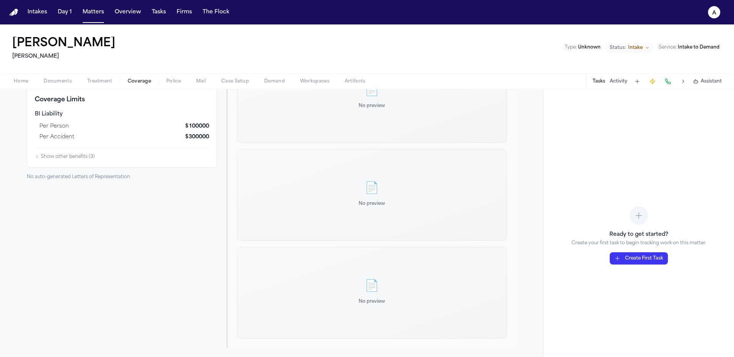
click at [44, 175] on div "No auto-generated Letters of Representation." at bounding box center [122, 177] width 190 height 6
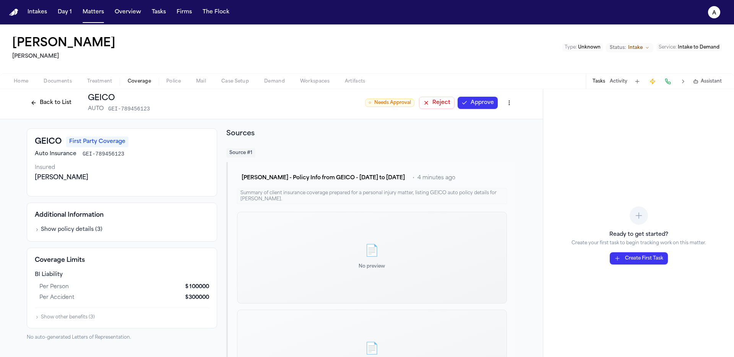
click at [362, 240] on div "📄 No preview" at bounding box center [372, 258] width 270 height 92
click at [96, 18] on button "Matters" at bounding box center [93, 12] width 28 height 14
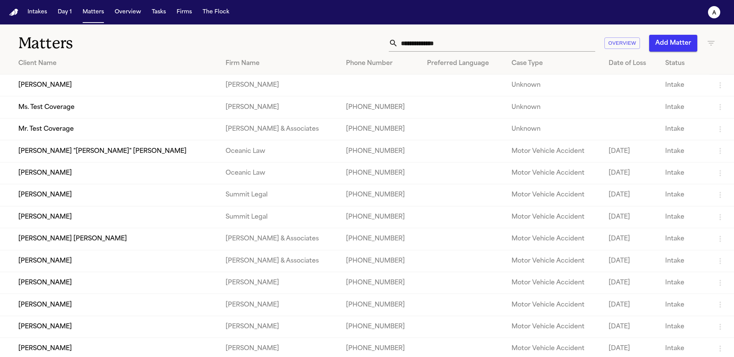
click at [75, 109] on td "Ms. Test Coverage" at bounding box center [109, 107] width 219 height 22
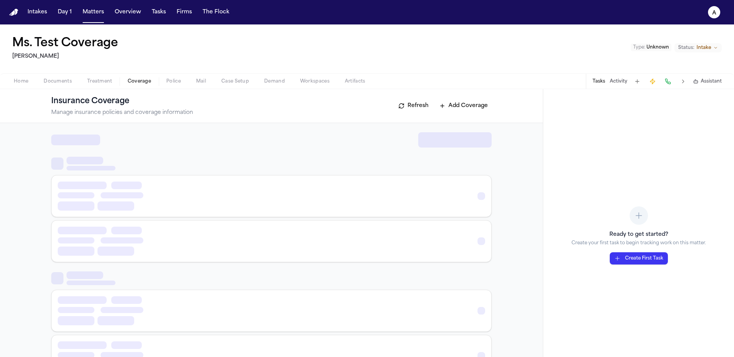
click at [136, 79] on span "Coverage" at bounding box center [139, 81] width 23 height 6
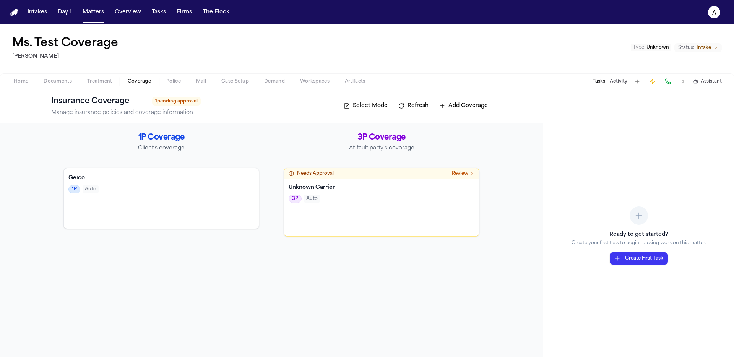
click at [456, 109] on button "Add Coverage" at bounding box center [463, 106] width 56 height 12
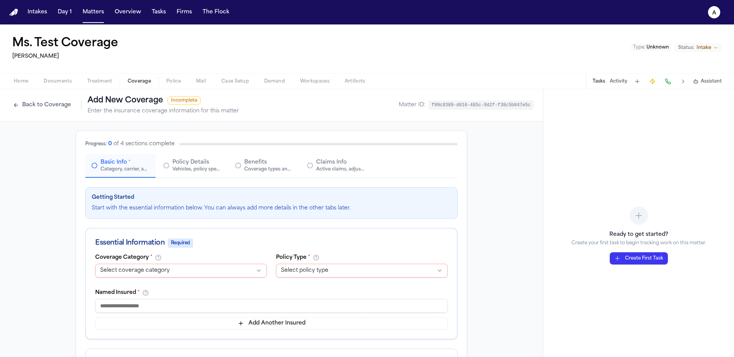
click at [48, 111] on button "Back to Coverage" at bounding box center [42, 105] width 66 height 12
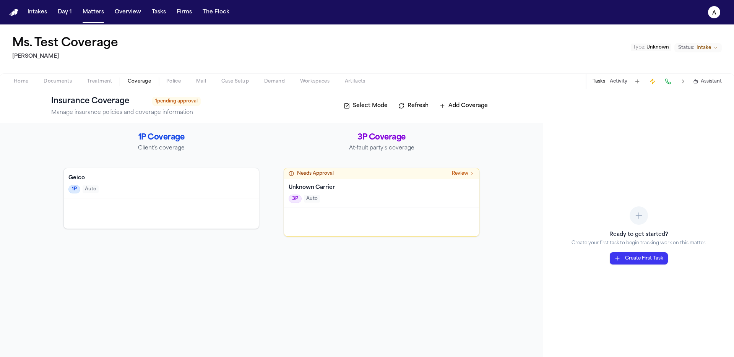
click at [113, 188] on div "1P Auto" at bounding box center [161, 189] width 186 height 8
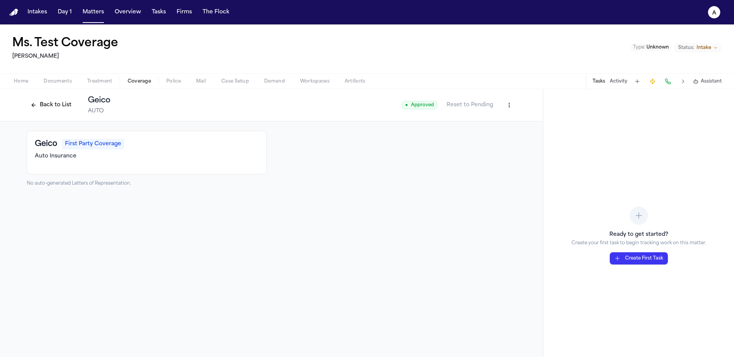
click at [475, 107] on html "Intakes Day 1 Matters Overview Tasks Firms The Flock a Ms. Test Coverage Hecht …" at bounding box center [367, 178] width 734 height 357
click at [93, 15] on button "Matters" at bounding box center [93, 12] width 28 height 14
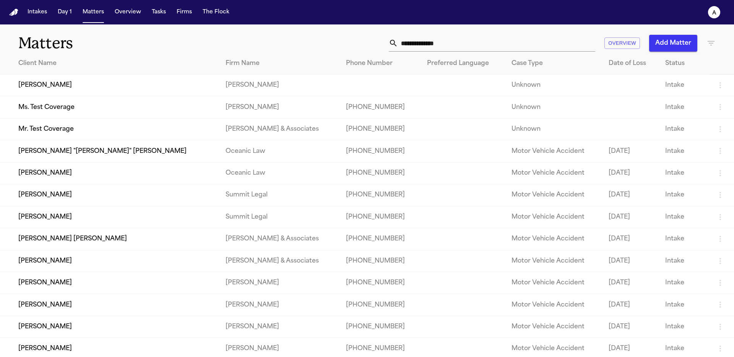
click at [55, 89] on td "[PERSON_NAME]" at bounding box center [109, 86] width 219 height 22
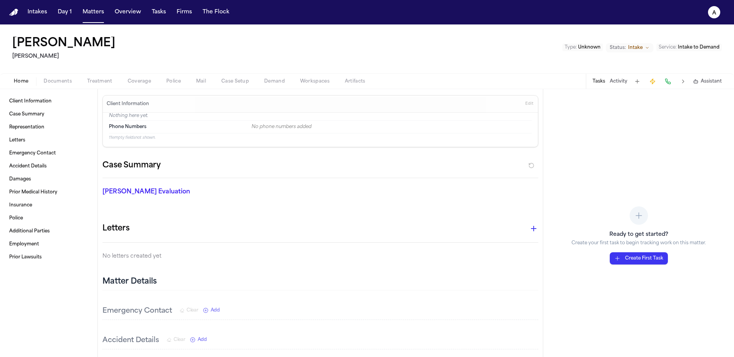
click at [122, 78] on button "Coverage" at bounding box center [139, 81] width 39 height 9
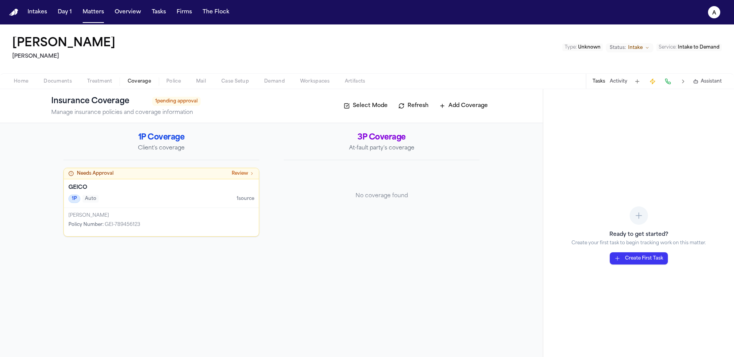
click at [192, 205] on div "GEICO 1P Auto 1 source" at bounding box center [161, 193] width 195 height 29
